Goal: Check status

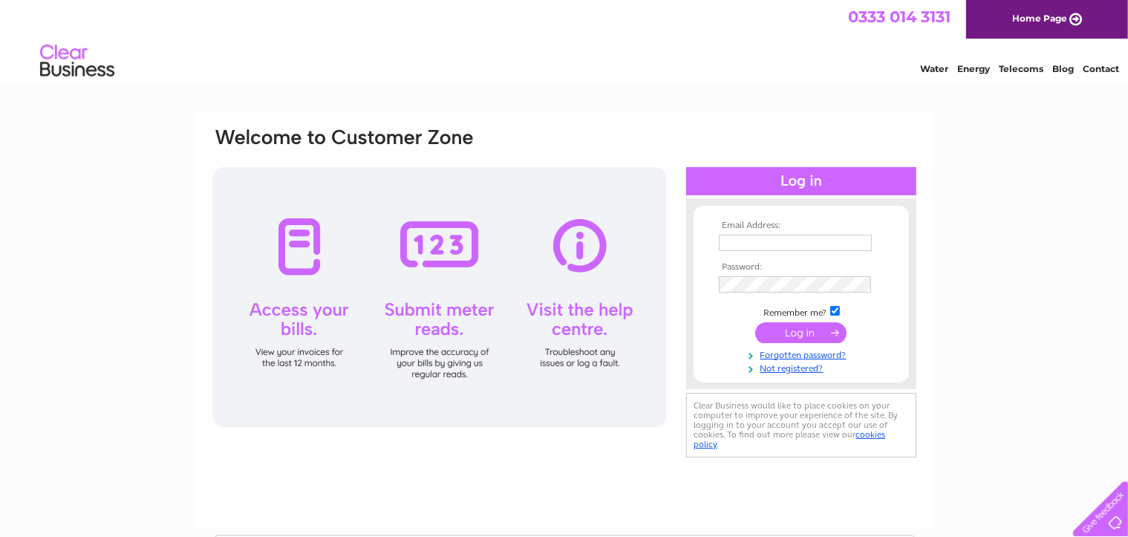
type input "stephen.carr23@gmail.com"
click at [819, 337] on input "submit" at bounding box center [800, 332] width 91 height 21
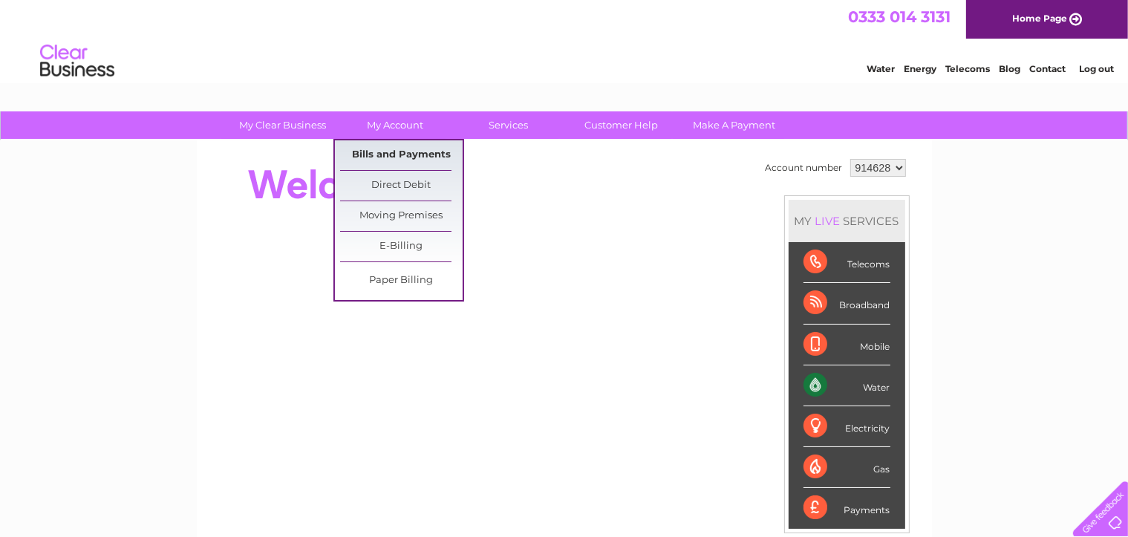
click at [401, 150] on link "Bills and Payments" at bounding box center [401, 155] width 123 height 30
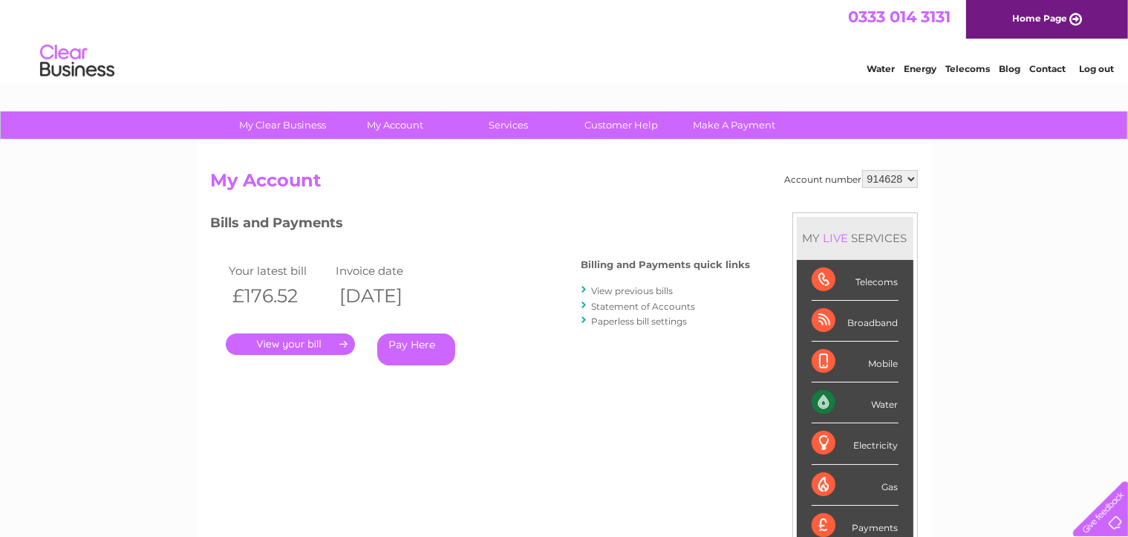
click at [342, 348] on link "." at bounding box center [290, 344] width 129 height 22
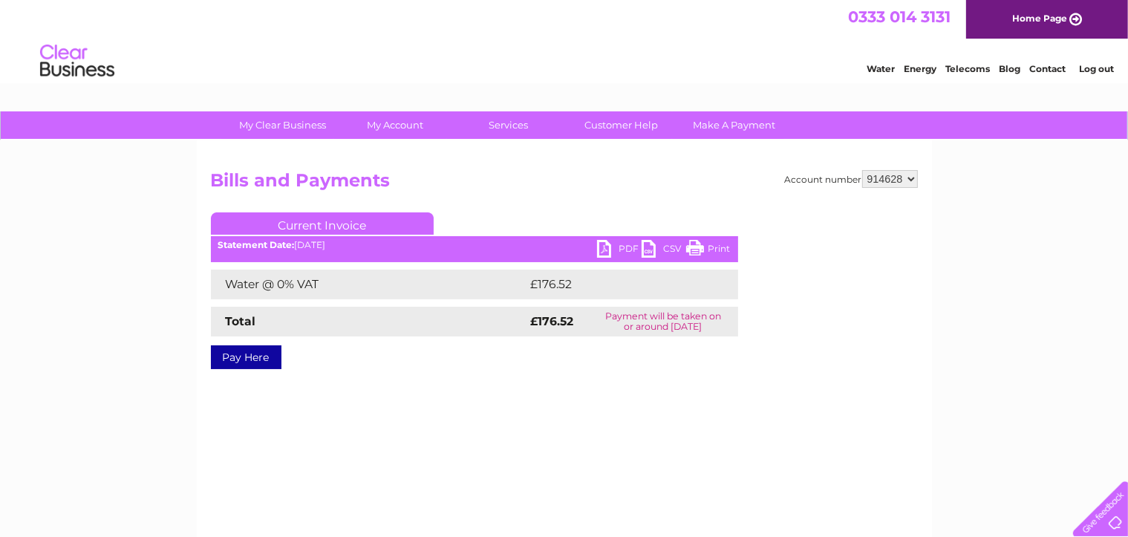
click at [631, 250] on link "PDF" at bounding box center [619, 251] width 45 height 22
